Goal: Register for event/course

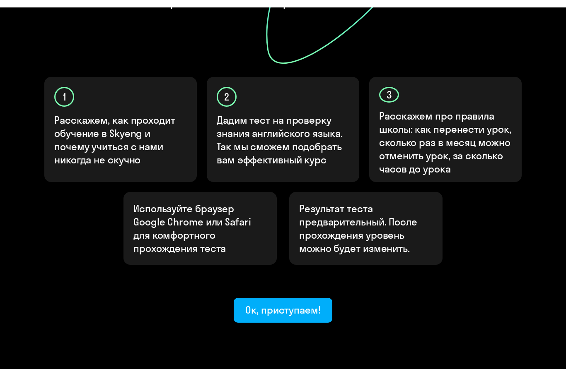
scroll to position [228, 0]
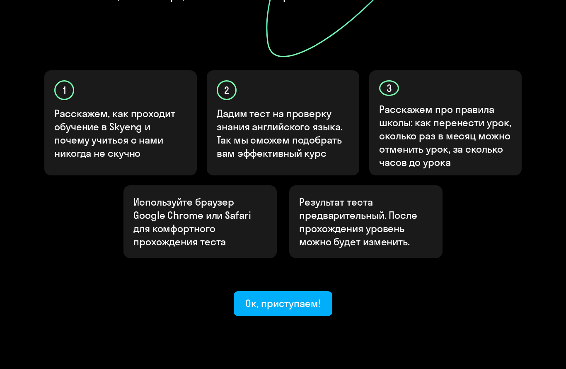
click at [301, 297] on div "Ок, приступаем!" at bounding box center [282, 303] width 75 height 13
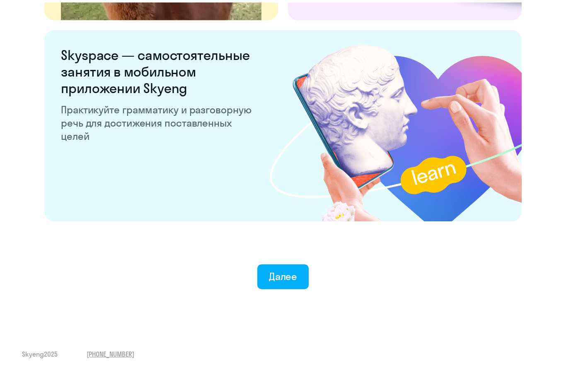
scroll to position [1549, 0]
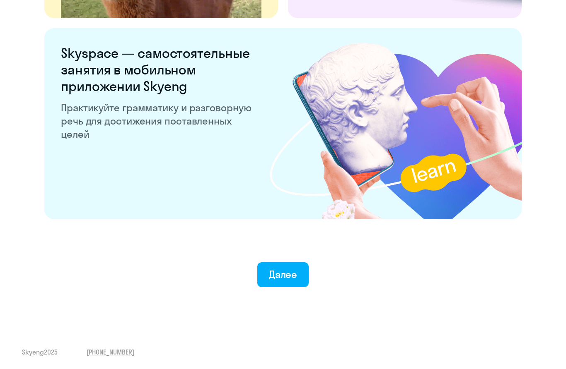
click at [291, 274] on div "Далее" at bounding box center [283, 274] width 29 height 13
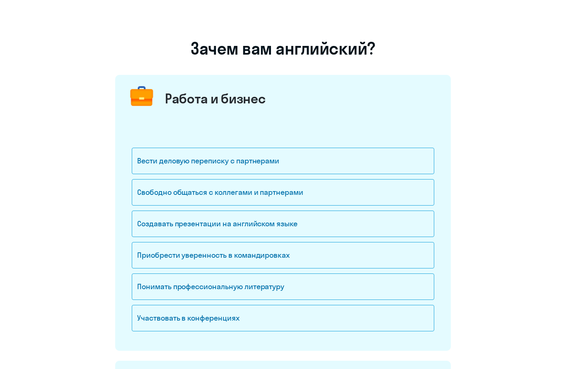
click at [316, 188] on div "Свободно общаться с коллегами и партнерами" at bounding box center [283, 192] width 302 height 26
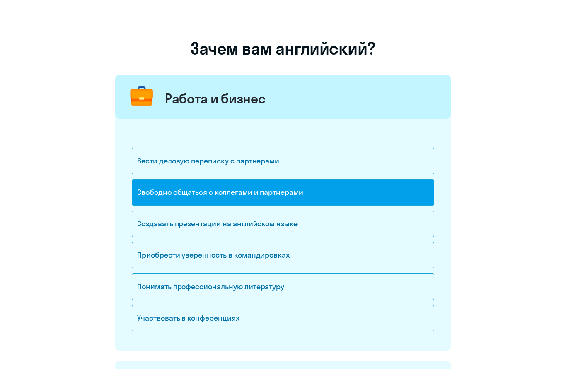
click at [267, 264] on div "Приобрести уверенность в командировках" at bounding box center [283, 255] width 302 height 26
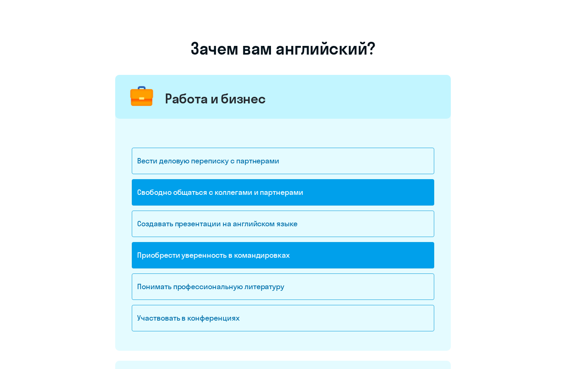
click at [284, 290] on div "Понимать профессиональную литературу" at bounding box center [283, 287] width 302 height 26
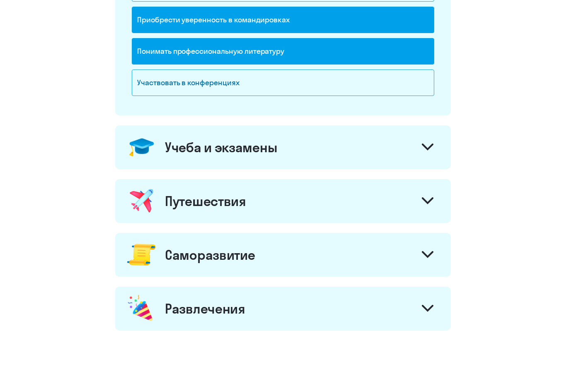
scroll to position [242, 0]
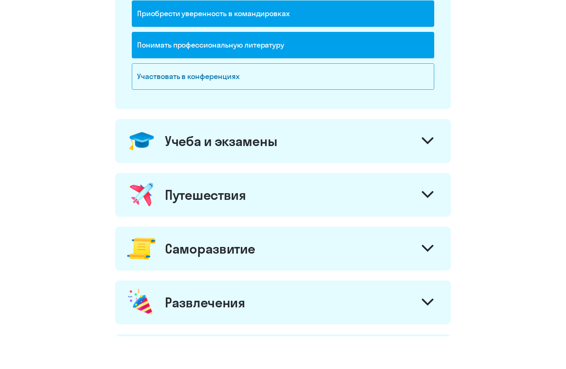
click at [424, 170] on svg-icon at bounding box center [427, 174] width 12 height 9
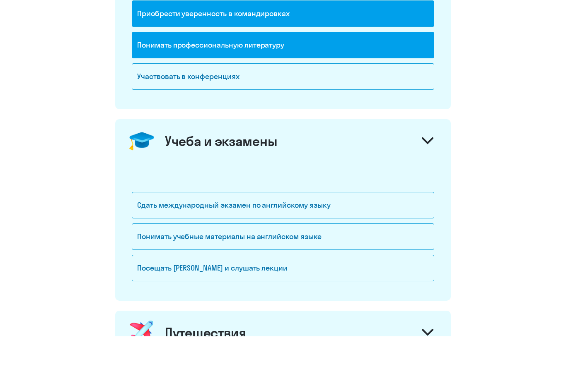
click at [399, 288] on div "Посещать [PERSON_NAME] и слушать лекции" at bounding box center [283, 301] width 302 height 26
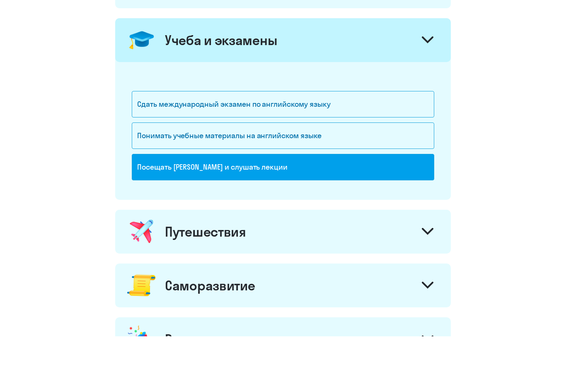
scroll to position [345, 0]
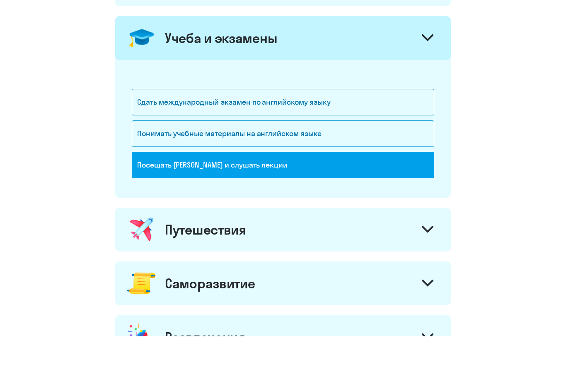
click at [430, 259] on icon at bounding box center [427, 262] width 12 height 7
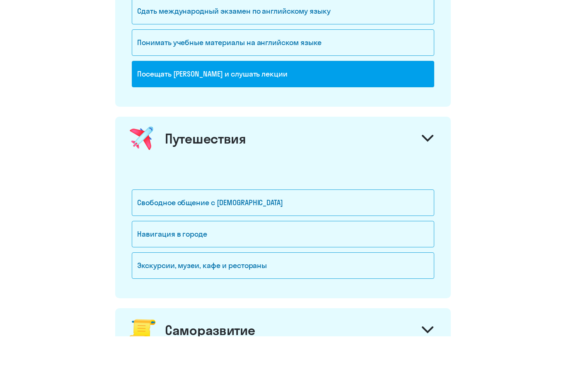
scroll to position [436, 0]
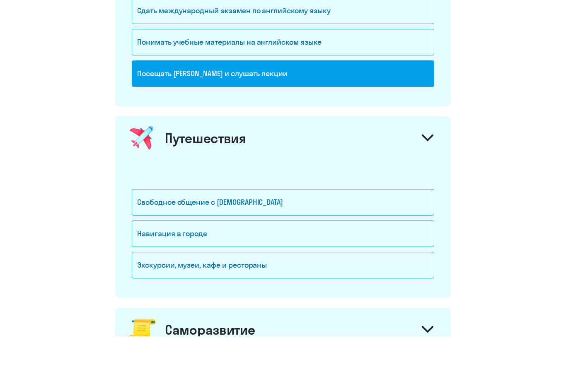
click at [397, 222] on div "Свободное общение с [DEMOGRAPHIC_DATA]" at bounding box center [283, 235] width 302 height 26
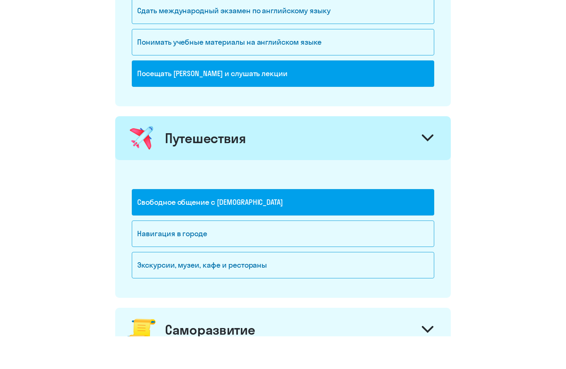
click at [377, 253] on div "Навигация в городе" at bounding box center [283, 266] width 302 height 26
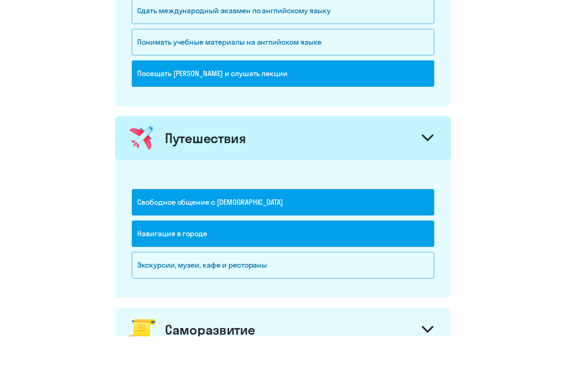
click at [382, 285] on div "Экскурсии, музеи, кафе и рестораны" at bounding box center [283, 298] width 302 height 26
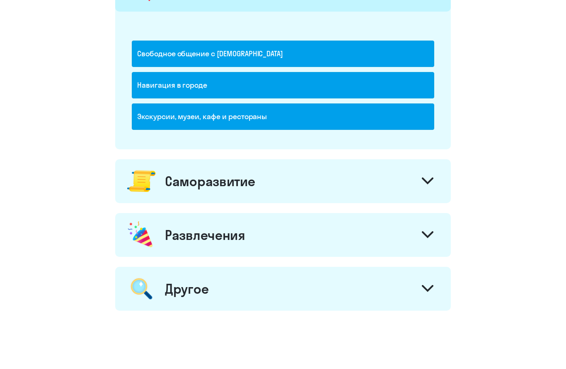
scroll to position [589, 0]
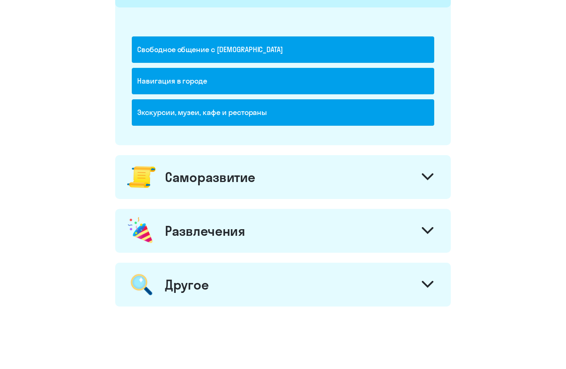
click at [427, 201] on div at bounding box center [427, 211] width 20 height 20
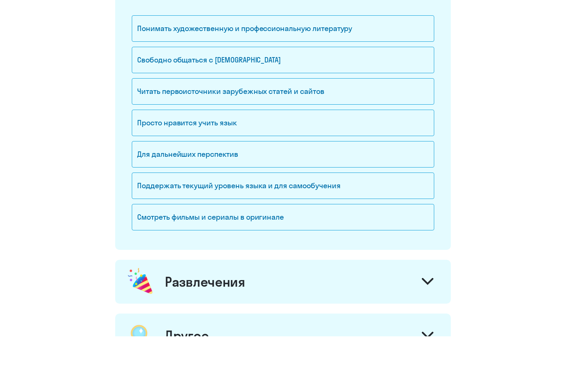
scroll to position [807, 0]
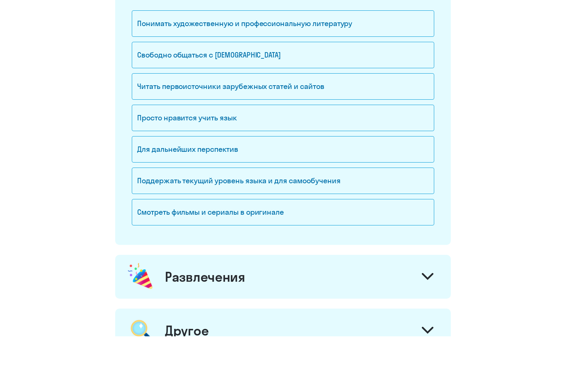
click at [378, 232] on div "Смотреть фильмы и сериалы в оригинале" at bounding box center [283, 245] width 302 height 26
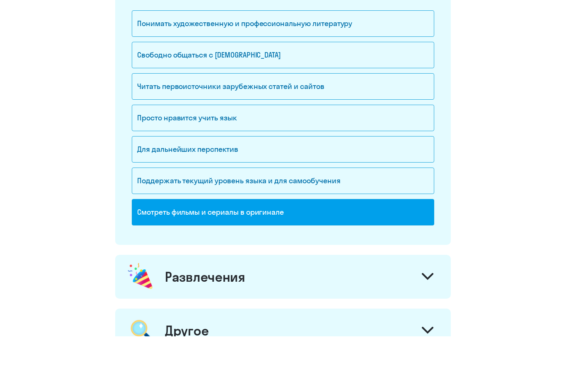
click at [425, 301] on div at bounding box center [427, 311] width 20 height 20
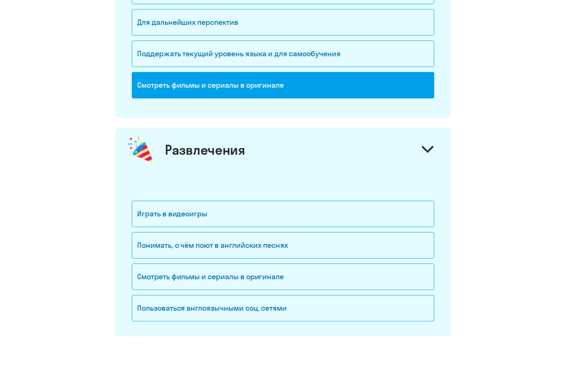
scroll to position [967, 0]
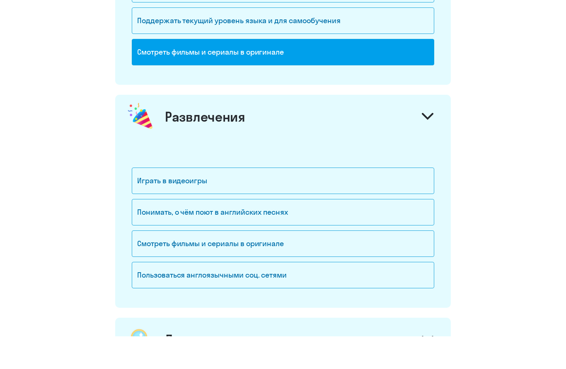
click at [390, 200] on div "Играть в видеоигры" at bounding box center [283, 213] width 302 height 26
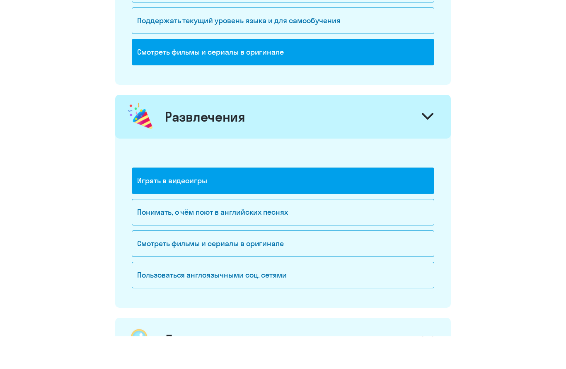
click at [389, 232] on div "Понимать, о чём поют в английских песнях" at bounding box center [283, 245] width 302 height 26
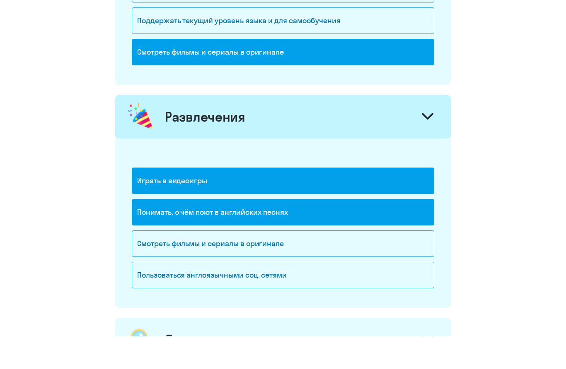
click at [383, 263] on div "Смотреть фильмы и сериалы в оригинале" at bounding box center [283, 276] width 302 height 26
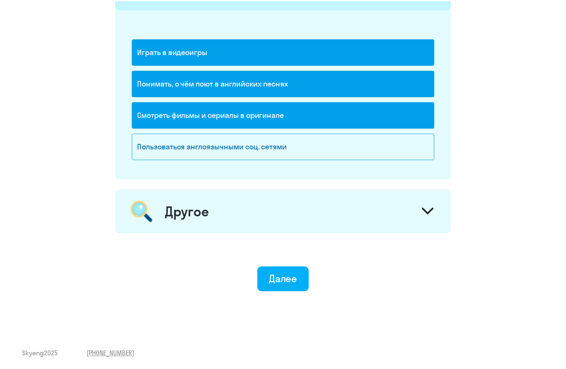
scroll to position [1129, 0]
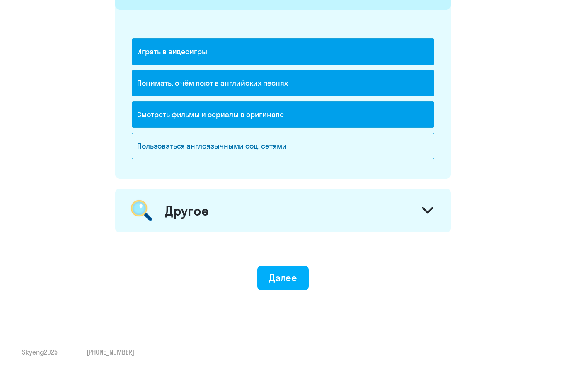
click at [430, 214] on svg-icon at bounding box center [427, 211] width 12 height 9
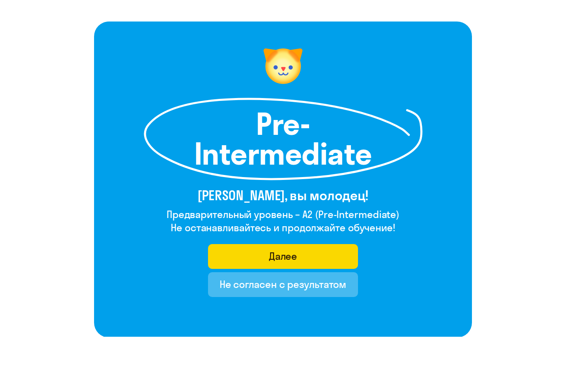
click at [325, 277] on button "Далее" at bounding box center [283, 289] width 150 height 25
